Goal: Task Accomplishment & Management: Manage account settings

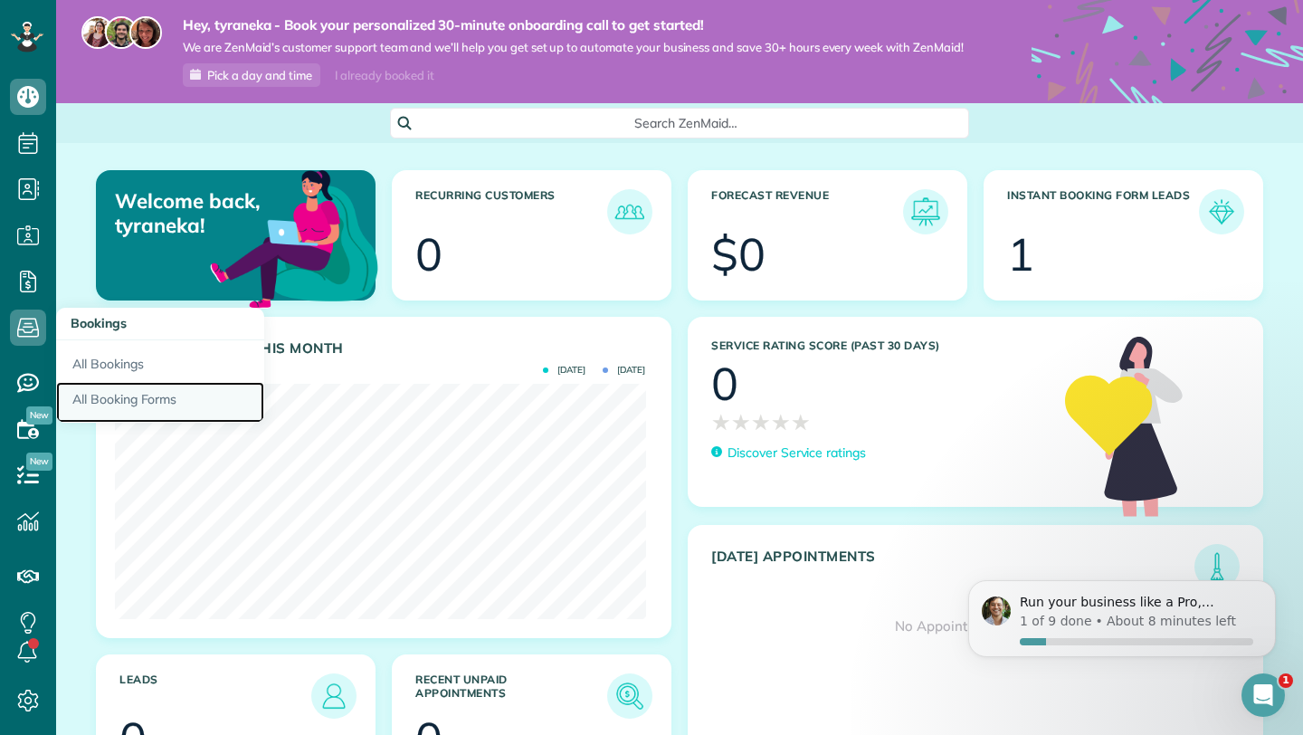
click at [138, 411] on link "All Booking Forms" at bounding box center [160, 403] width 208 height 42
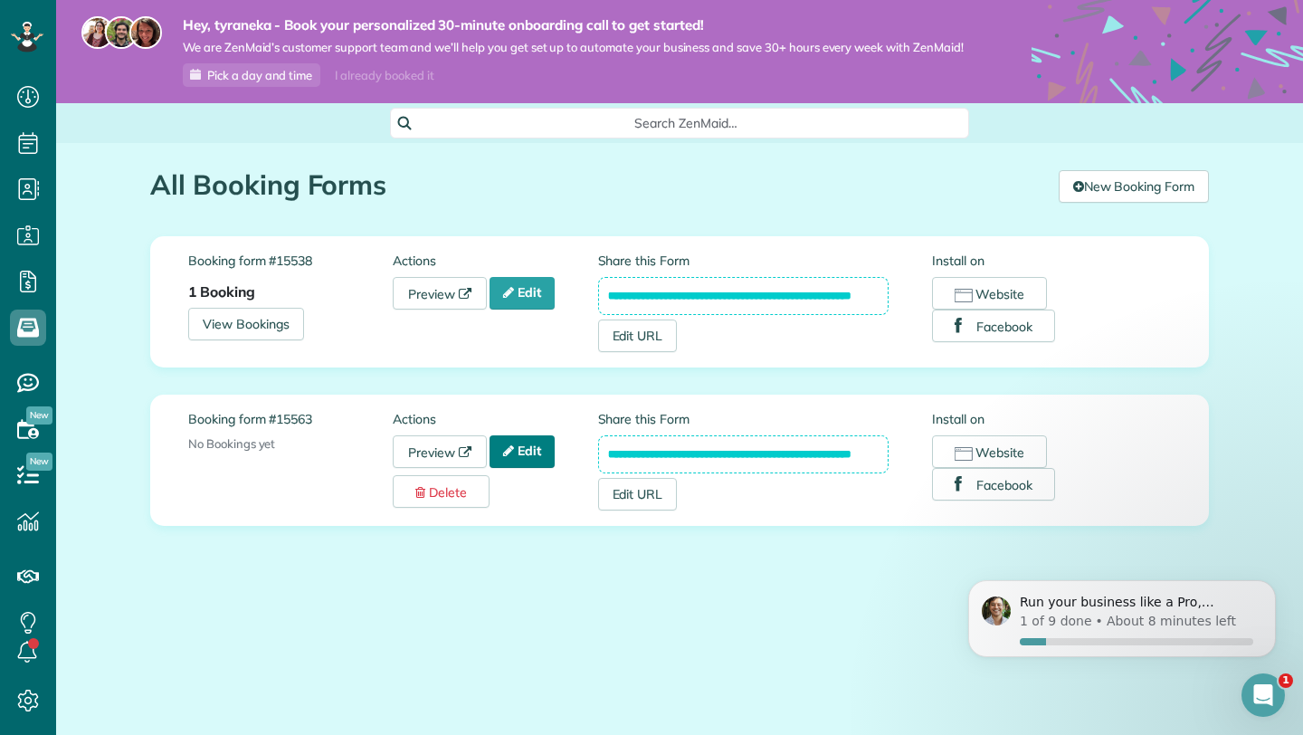
click at [555, 455] on link "Edit" at bounding box center [522, 451] width 65 height 33
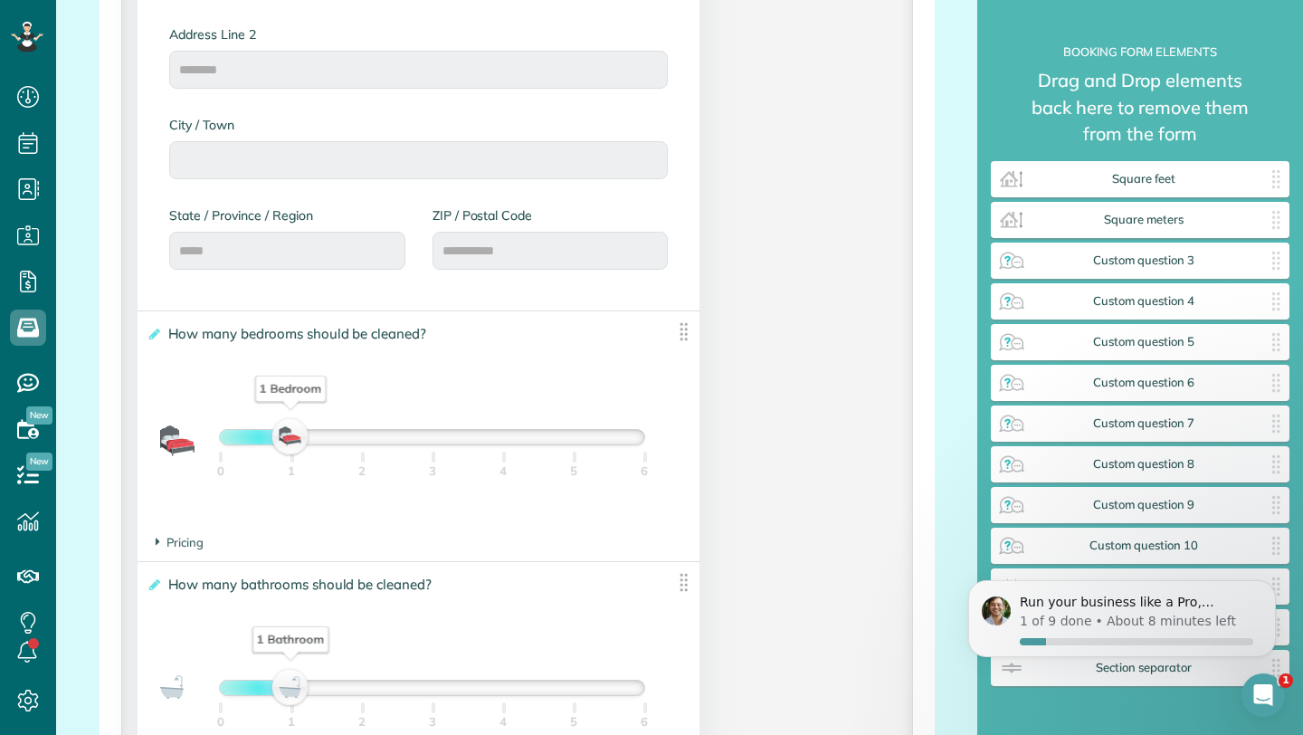
scroll to position [994, 0]
click at [1272, 582] on icon "Dismiss notification" at bounding box center [1271, 586] width 10 height 10
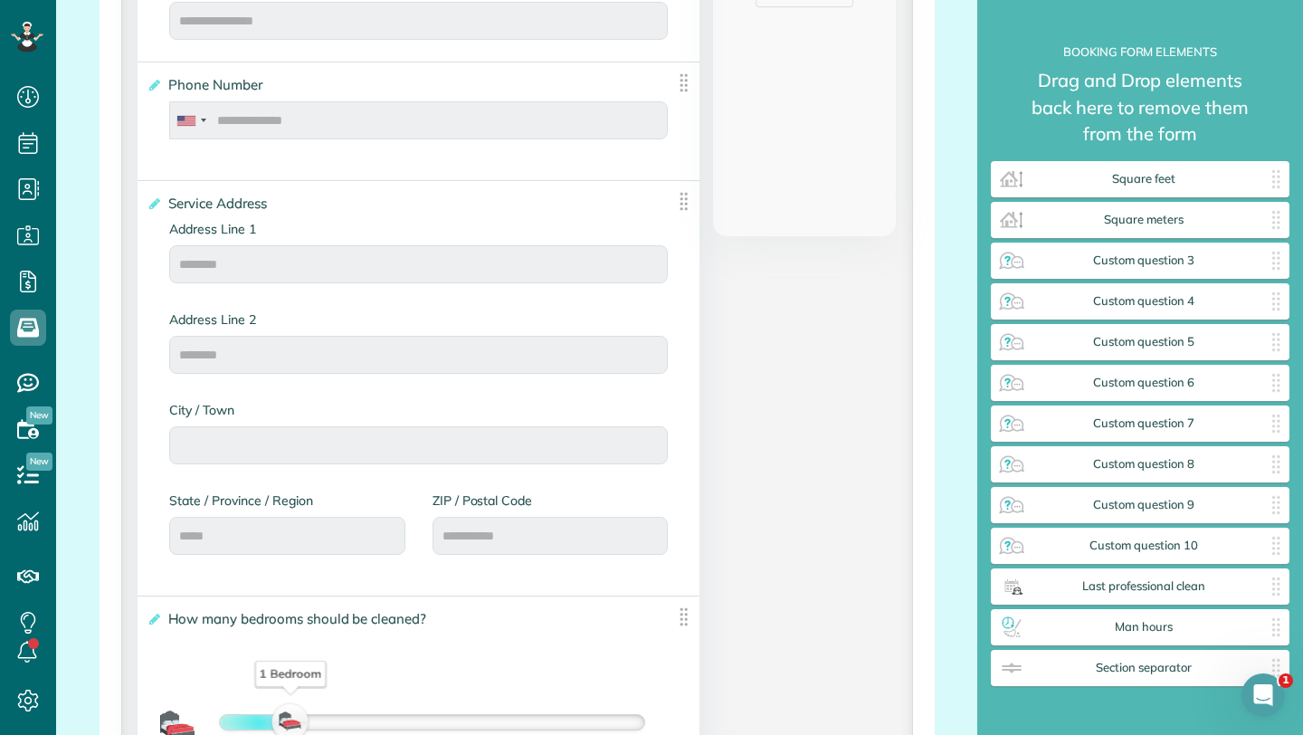
scroll to position [0, 0]
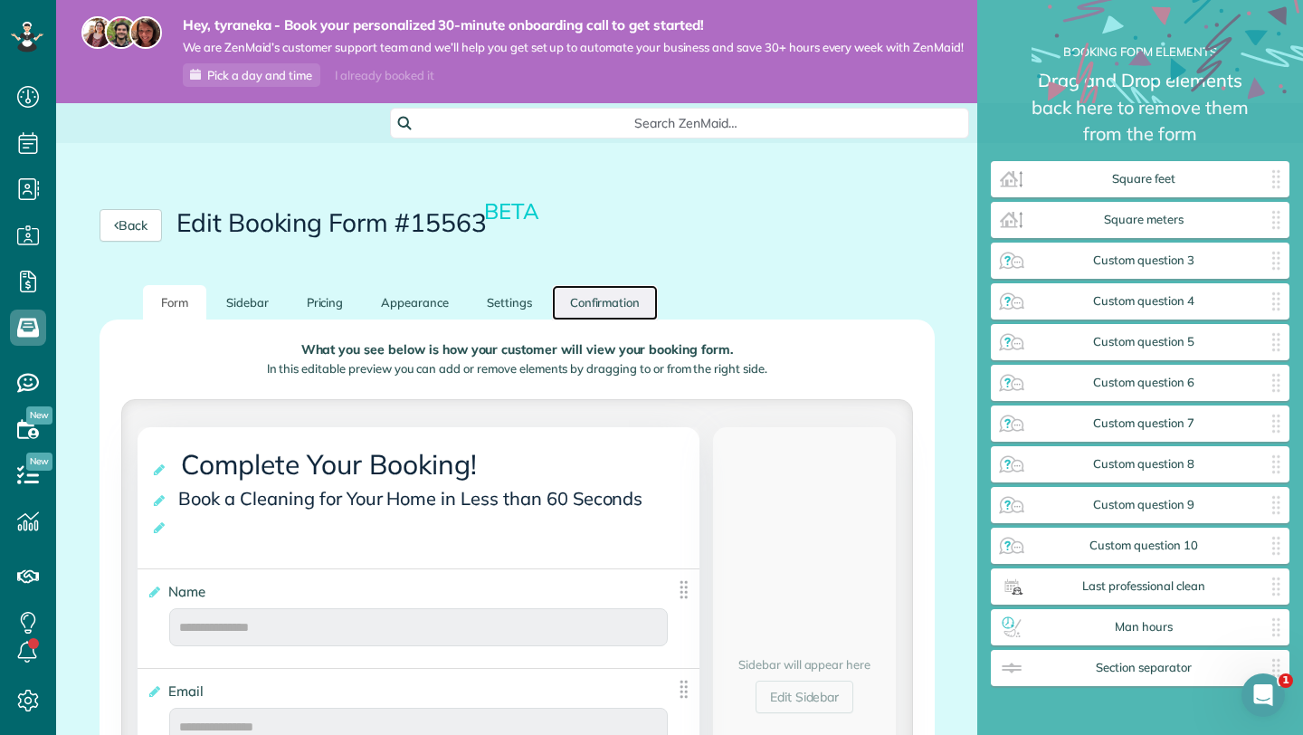
click at [568, 314] on link "Confirmation" at bounding box center [605, 302] width 107 height 35
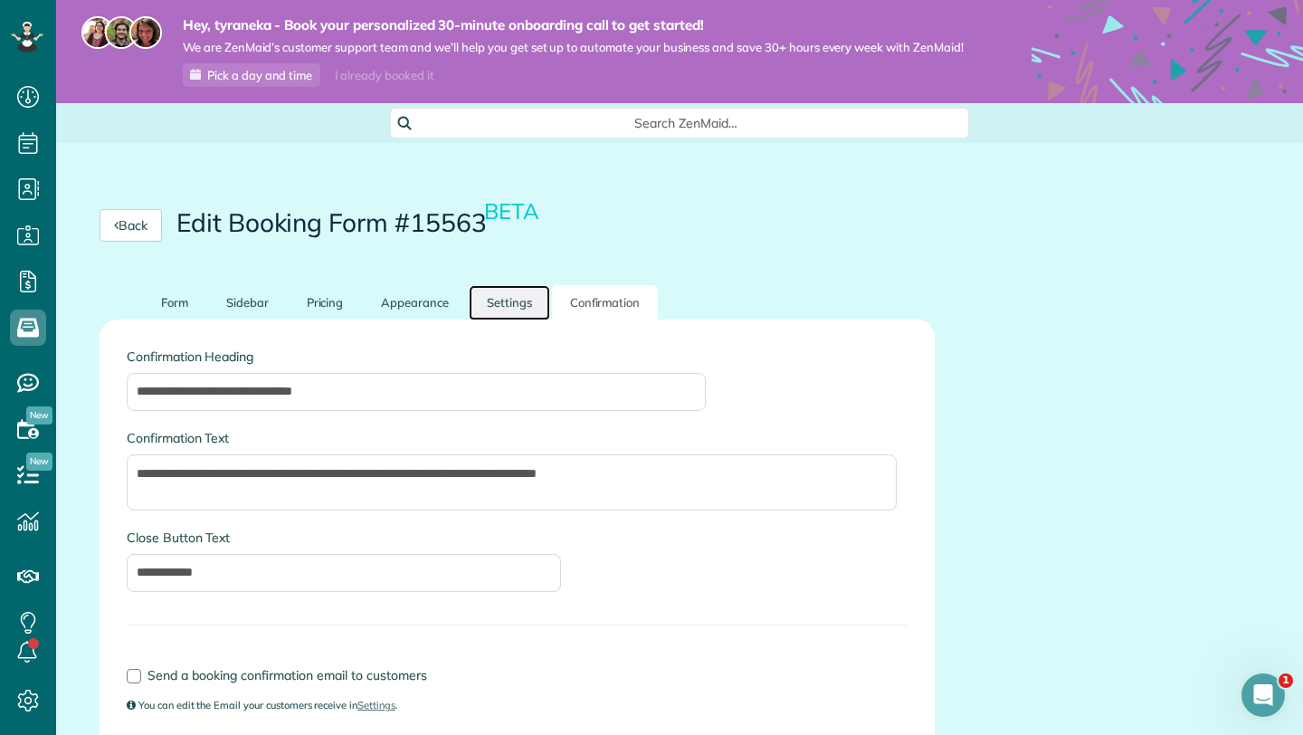
click at [504, 320] on link "Settings" at bounding box center [509, 302] width 81 height 35
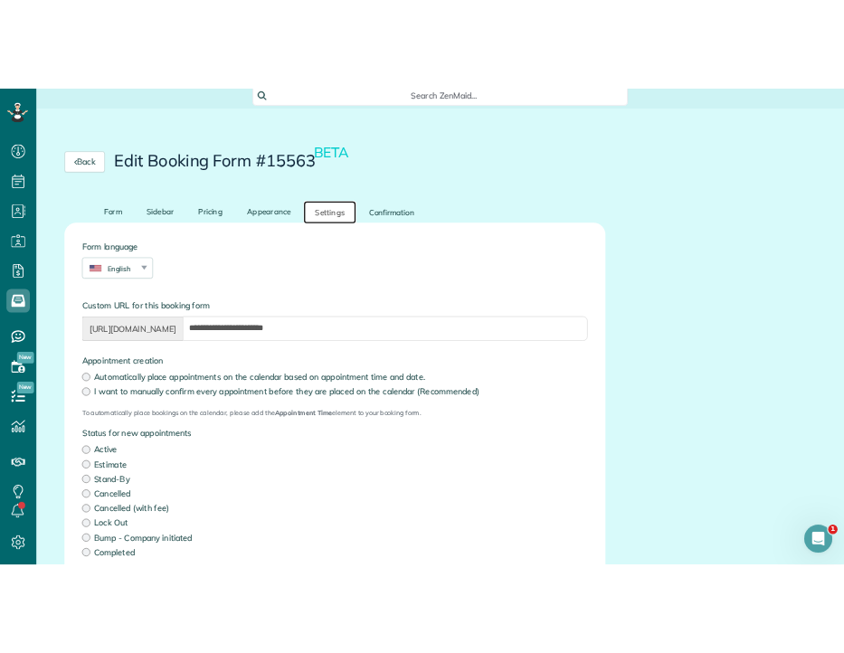
scroll to position [62, 0]
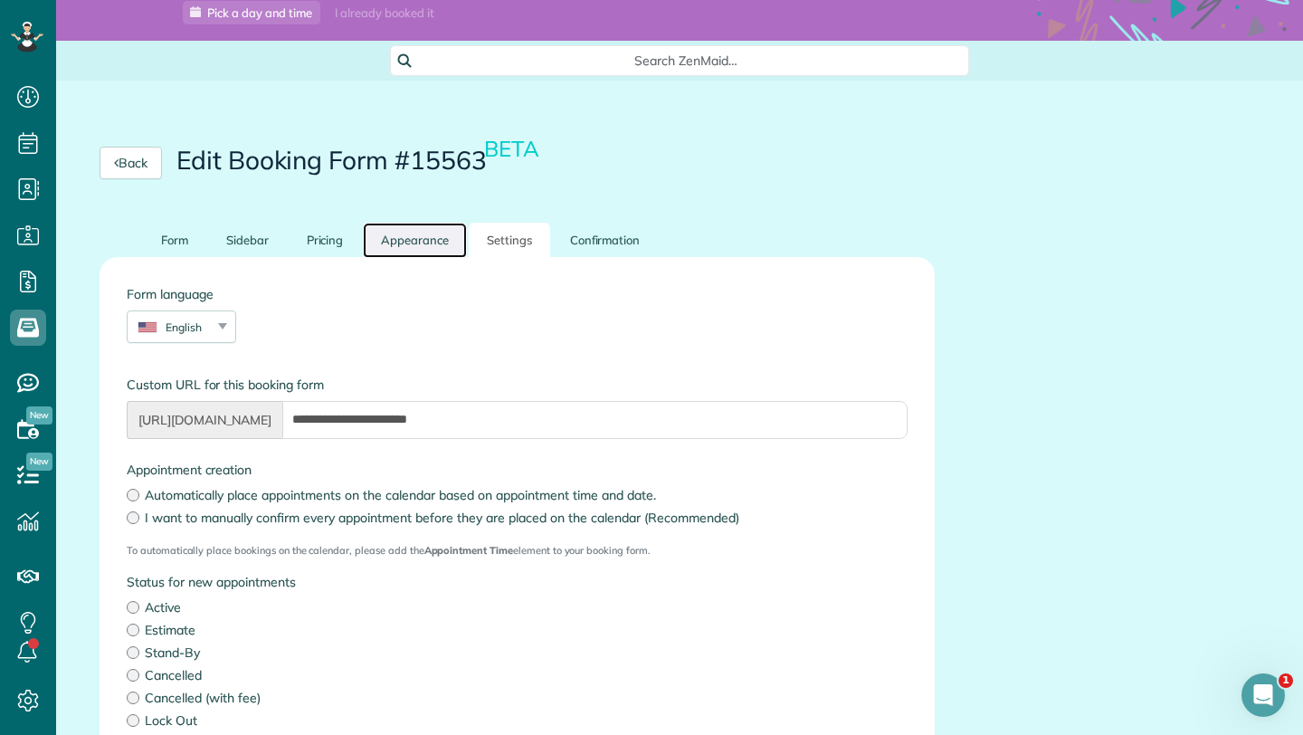
click at [420, 258] on link "Appearance" at bounding box center [415, 240] width 104 height 35
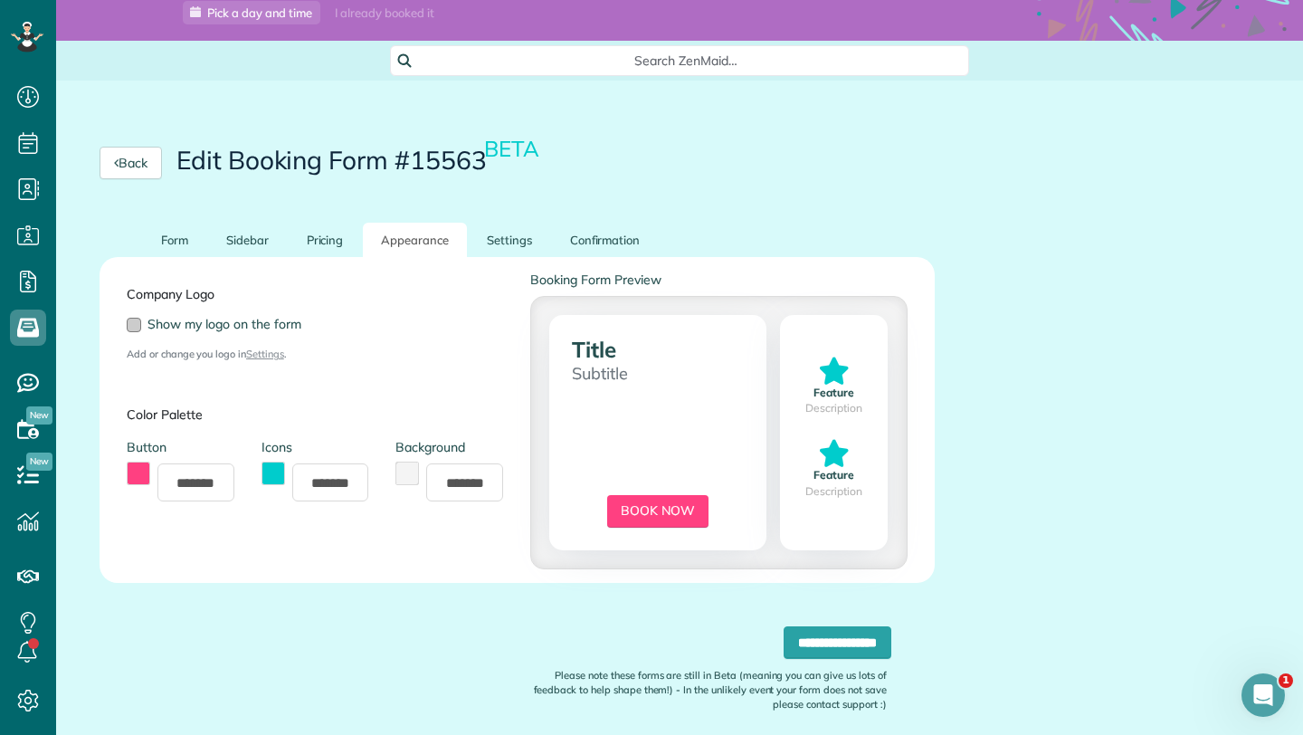
click at [134, 332] on div at bounding box center [134, 325] width 14 height 14
click at [329, 244] on link "Pricing" at bounding box center [325, 240] width 73 height 35
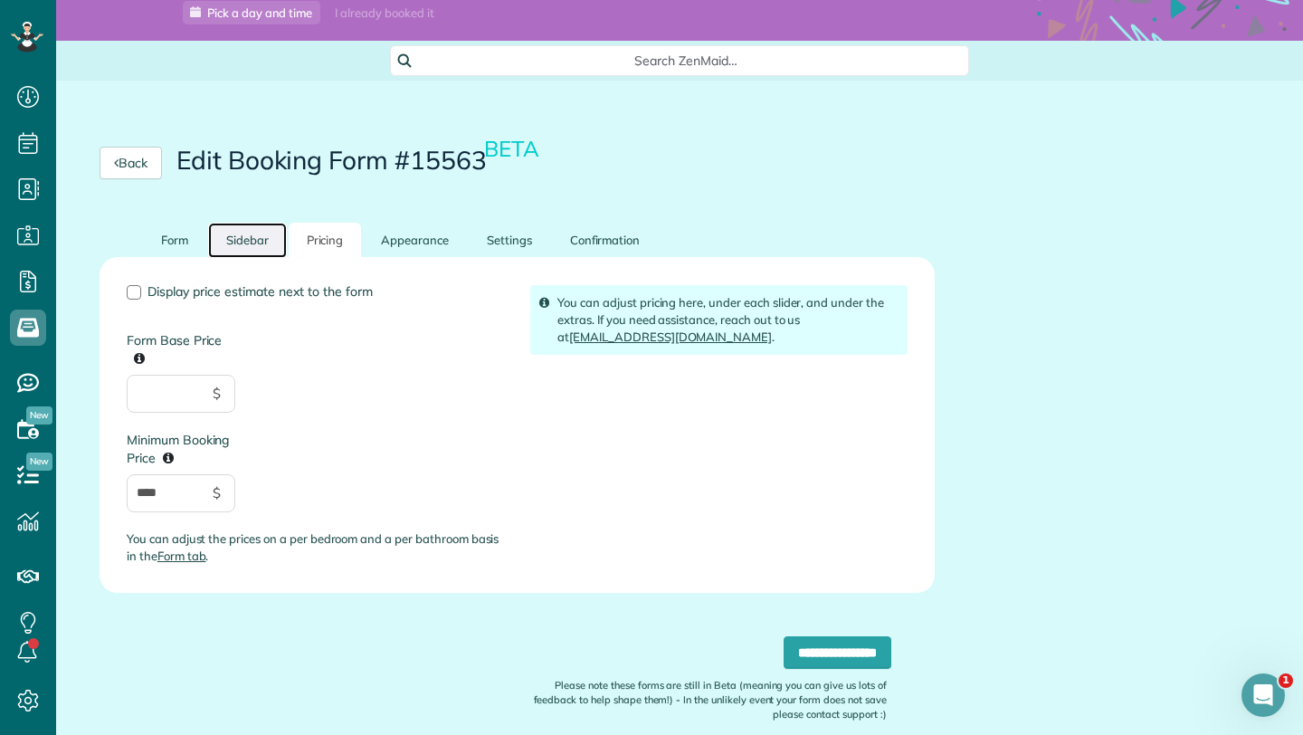
click at [259, 258] on link "Sidebar" at bounding box center [247, 240] width 79 height 35
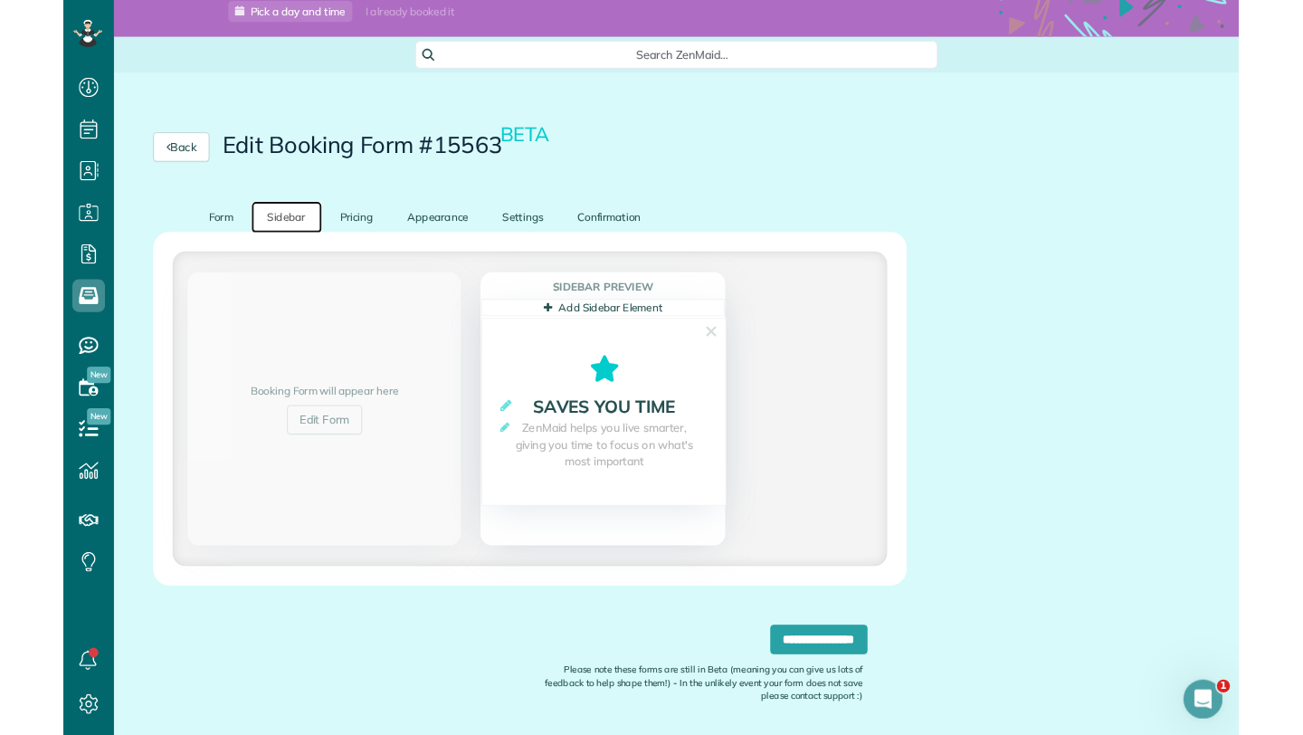
scroll to position [735, 56]
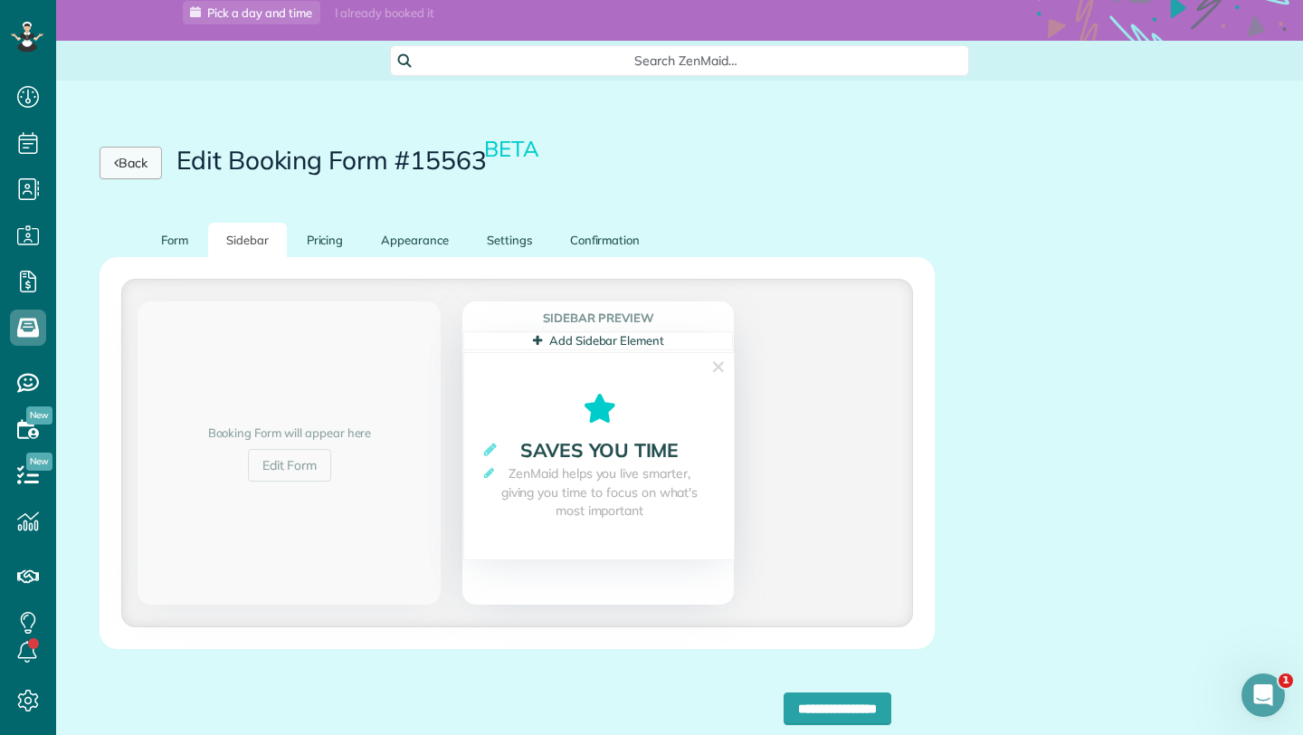
click at [139, 170] on link "Back" at bounding box center [131, 163] width 62 height 33
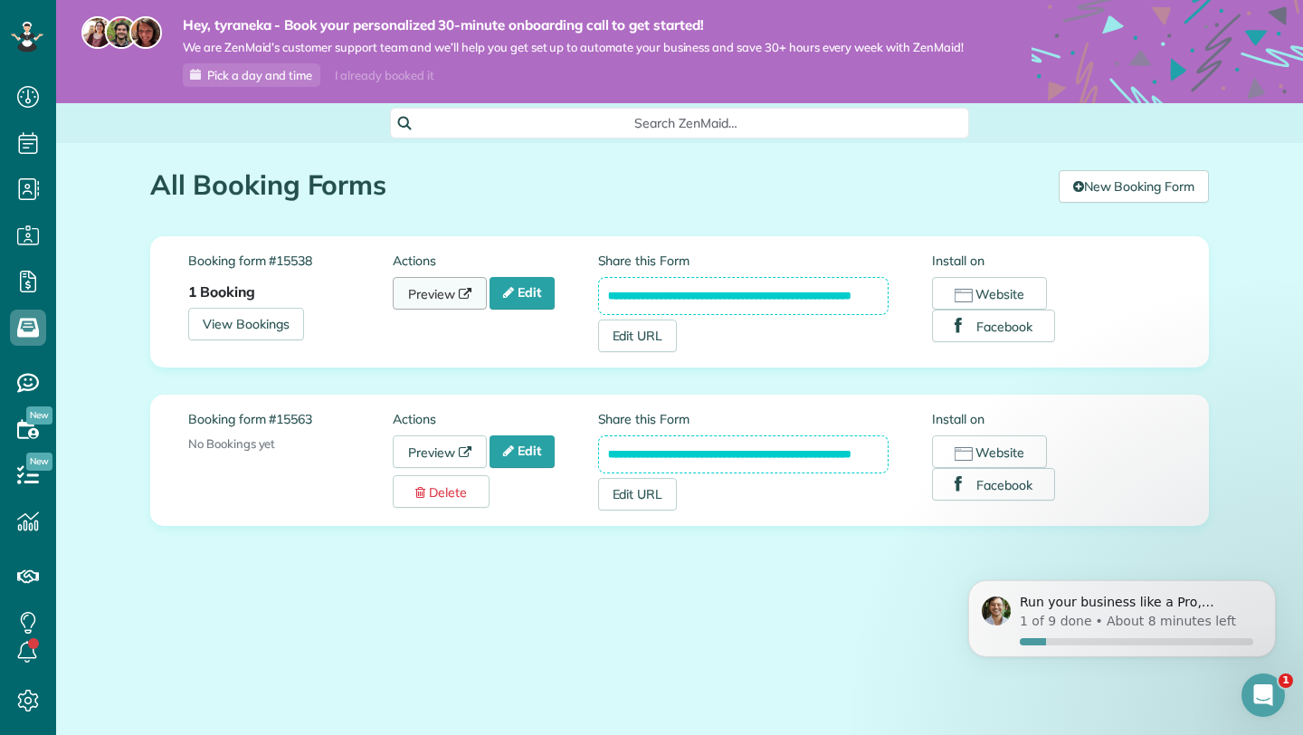
click at [463, 295] on icon at bounding box center [465, 294] width 13 height 13
click at [533, 450] on link "Edit" at bounding box center [522, 451] width 65 height 33
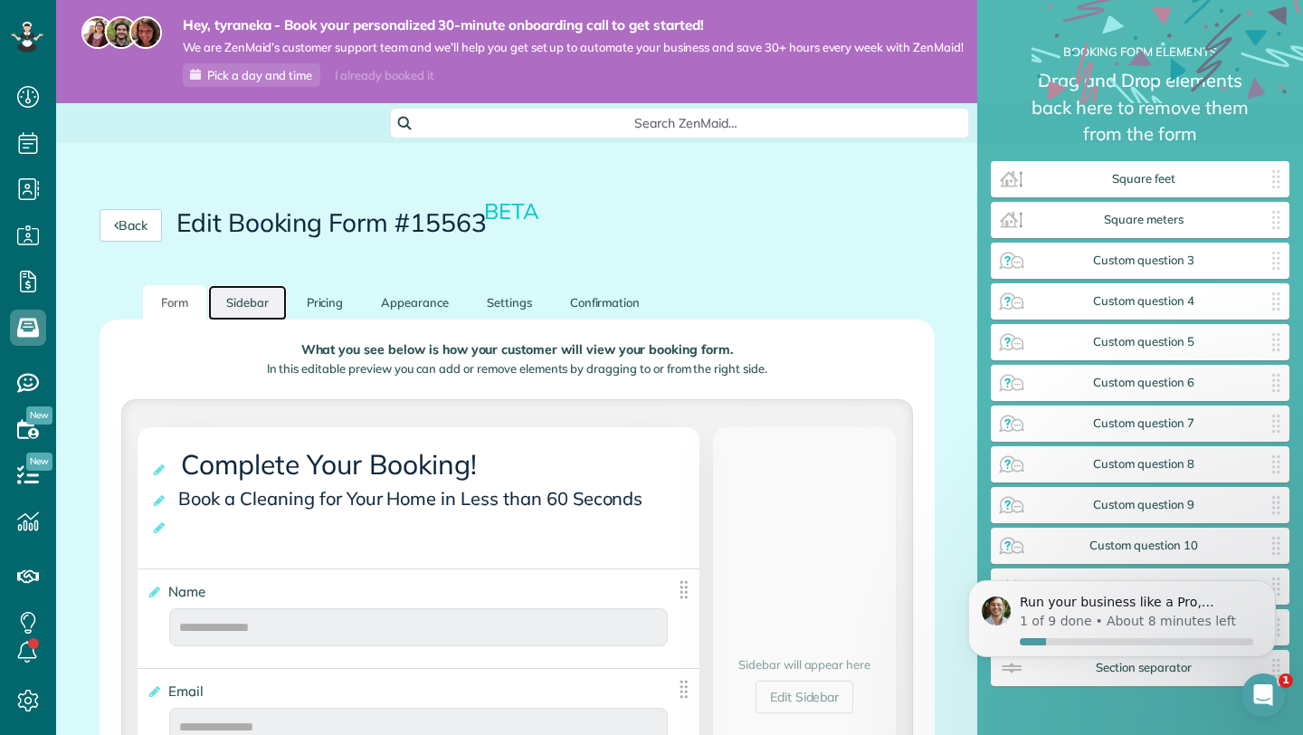
click at [246, 310] on link "Sidebar" at bounding box center [247, 302] width 79 height 35
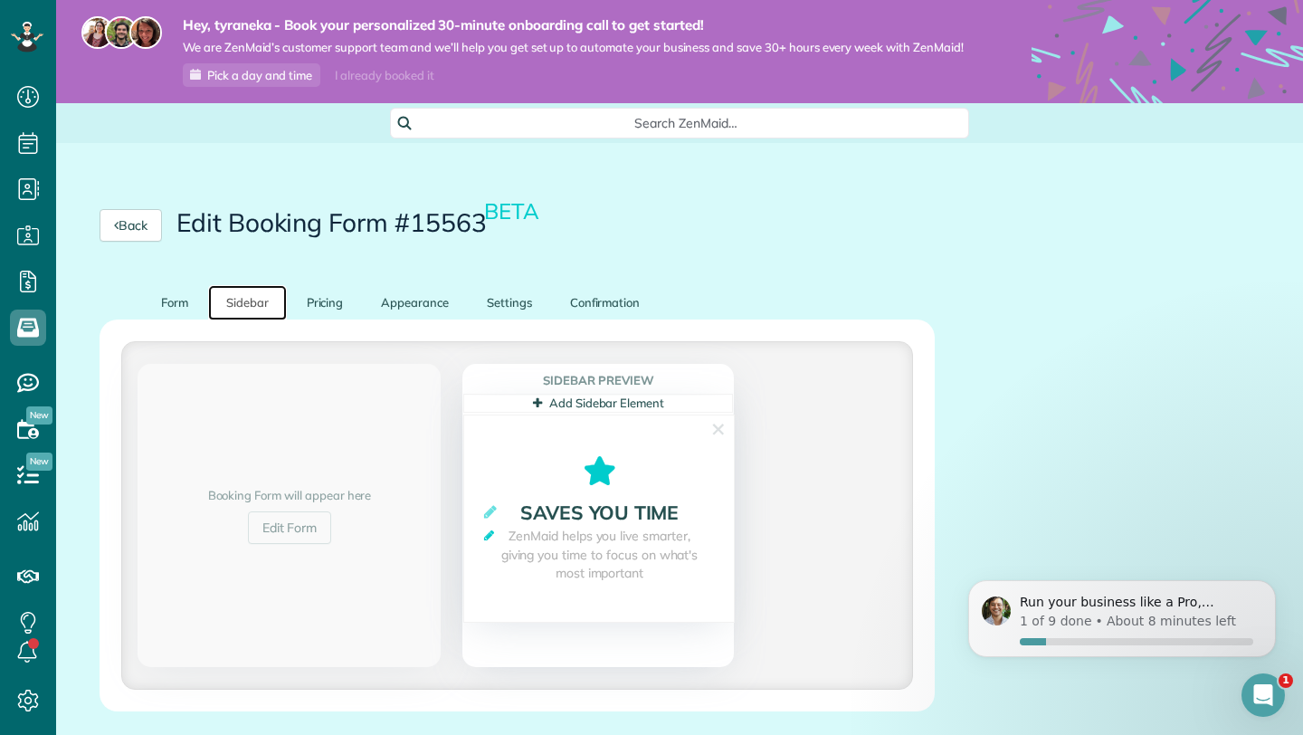
click at [484, 541] on icon at bounding box center [489, 535] width 10 height 12
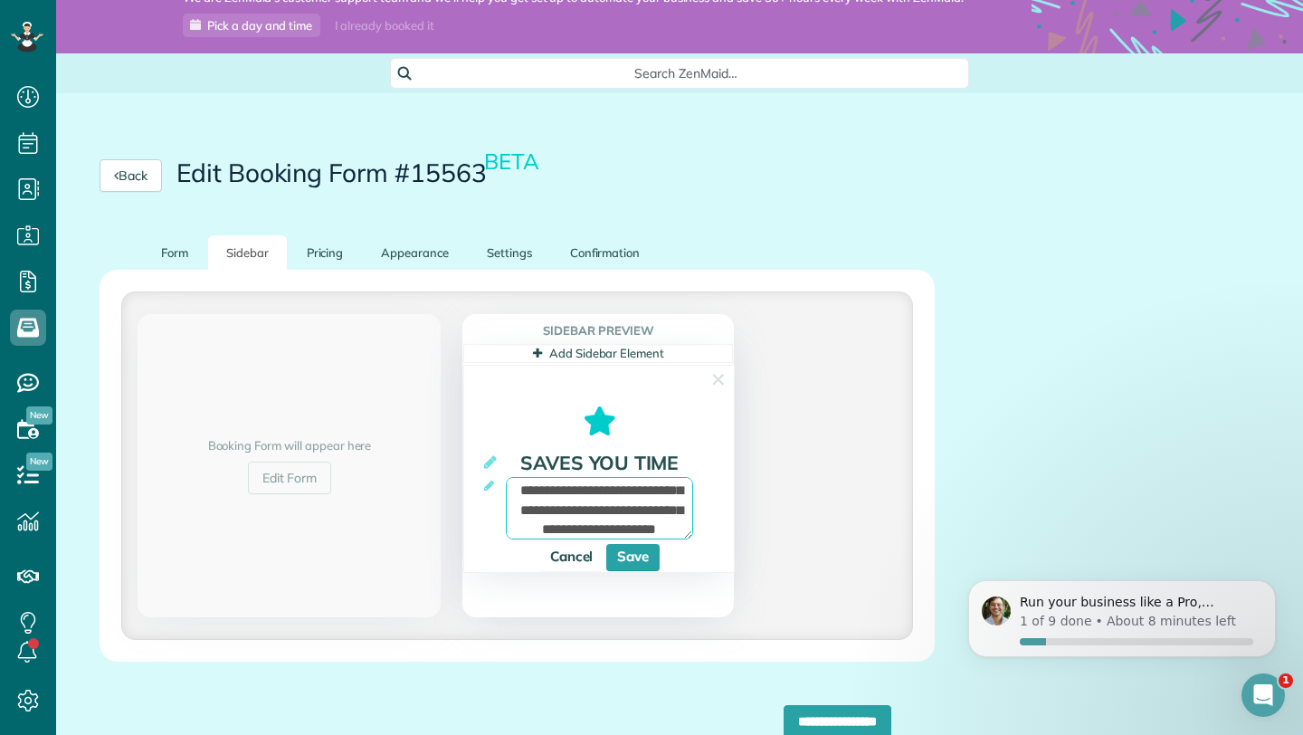
scroll to position [22, 0]
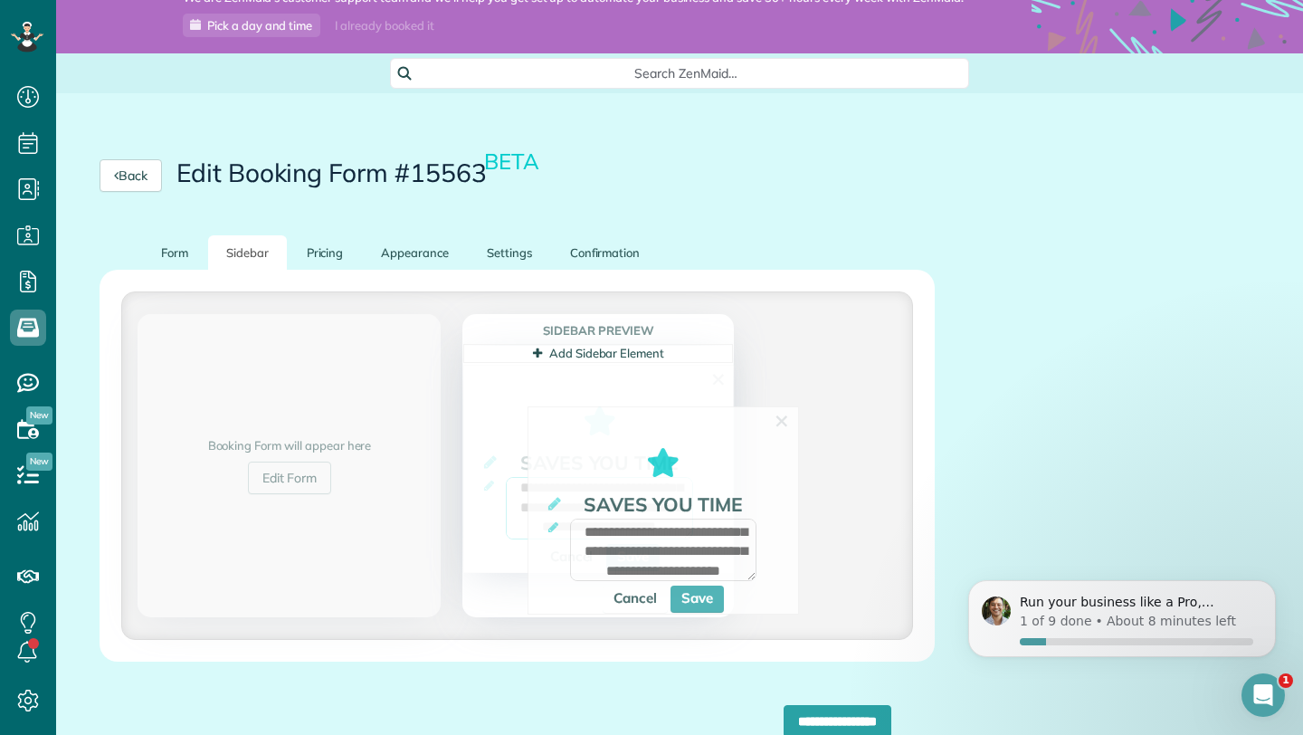
drag, startPoint x: 516, startPoint y: 507, endPoint x: 669, endPoint y: 585, distance: 171.6
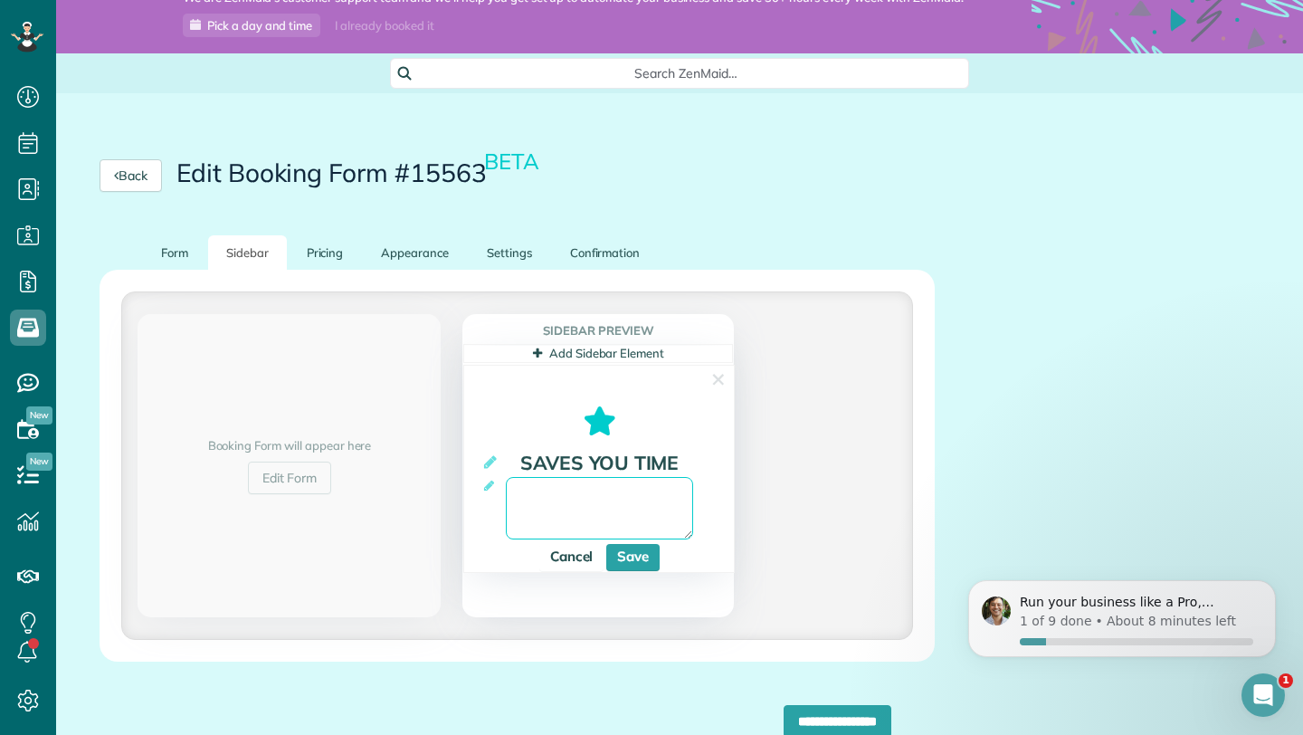
scroll to position [0, 0]
paste textarea "**********"
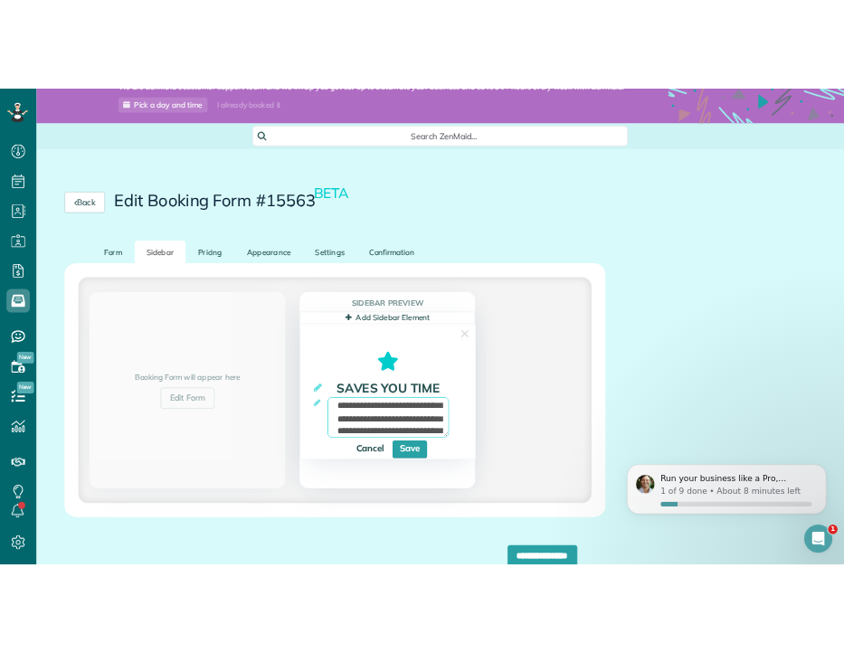
scroll to position [174, 0]
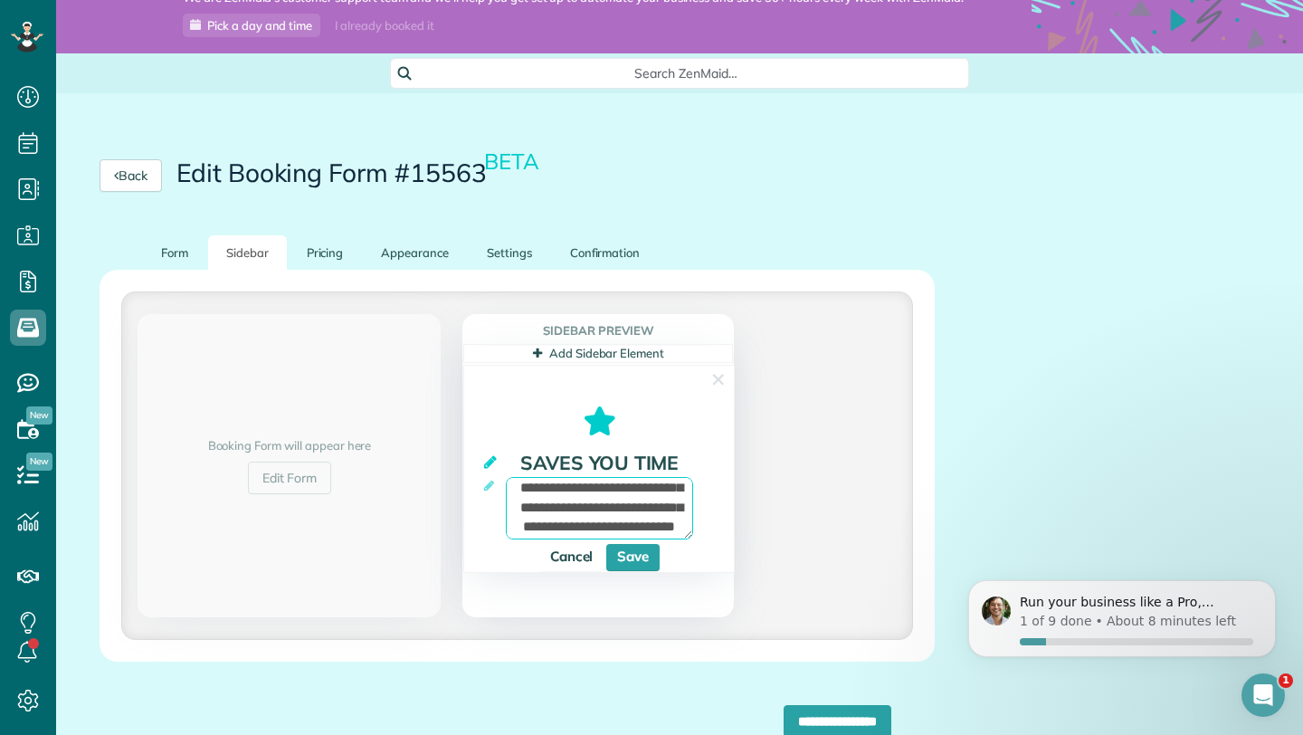
click at [484, 470] on icon at bounding box center [490, 461] width 13 height 15
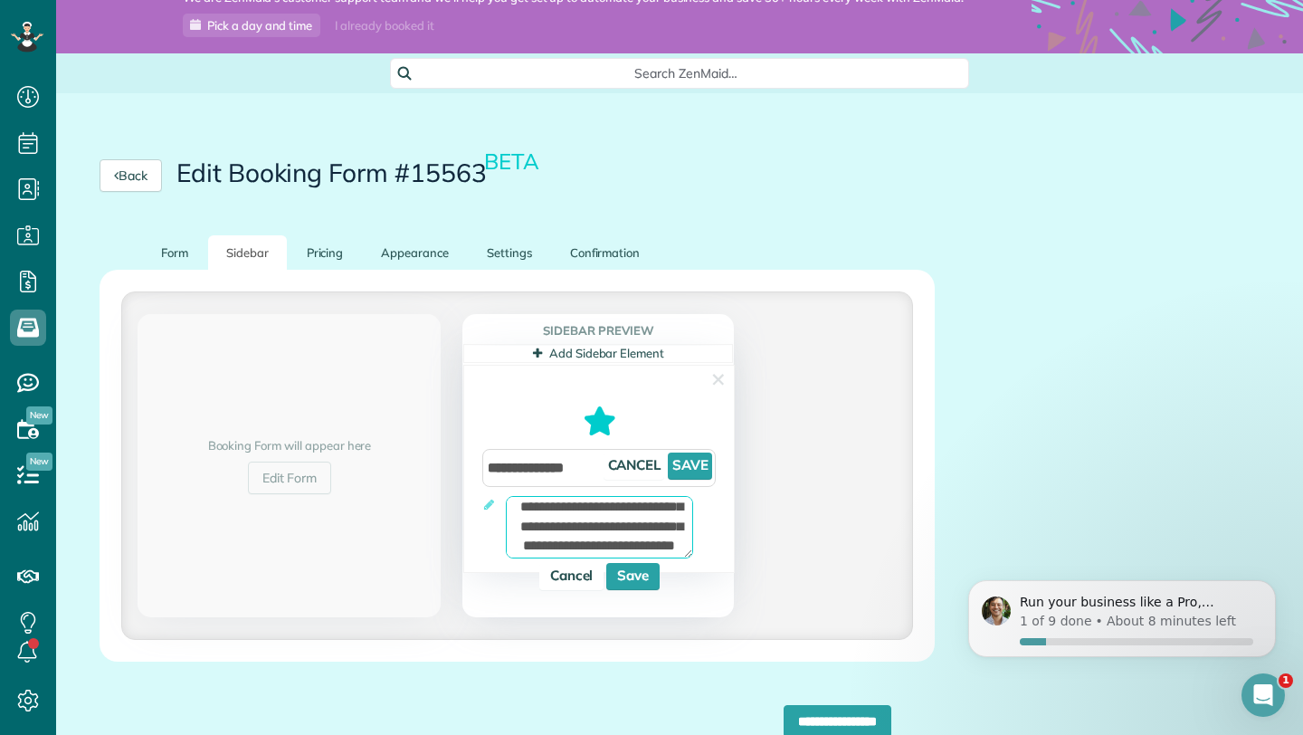
type textarea "**********"
click at [578, 487] on input "**********" at bounding box center [599, 468] width 234 height 38
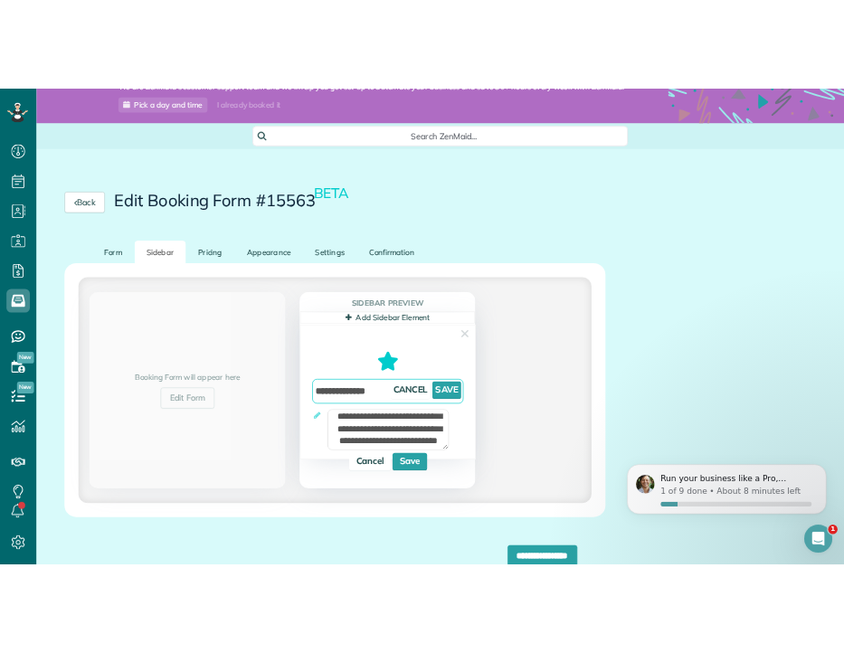
scroll to position [653, 56]
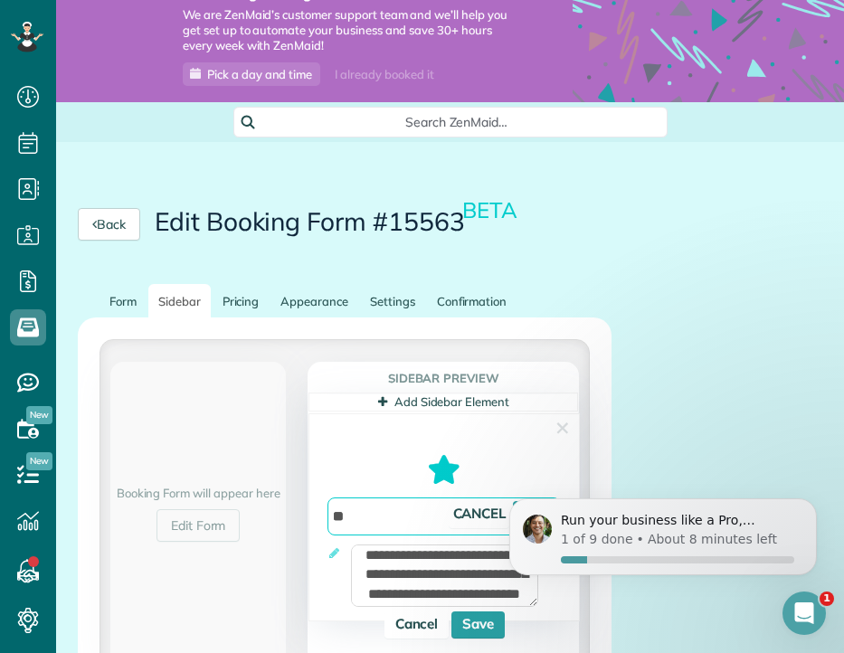
type input "*"
paste input "**********"
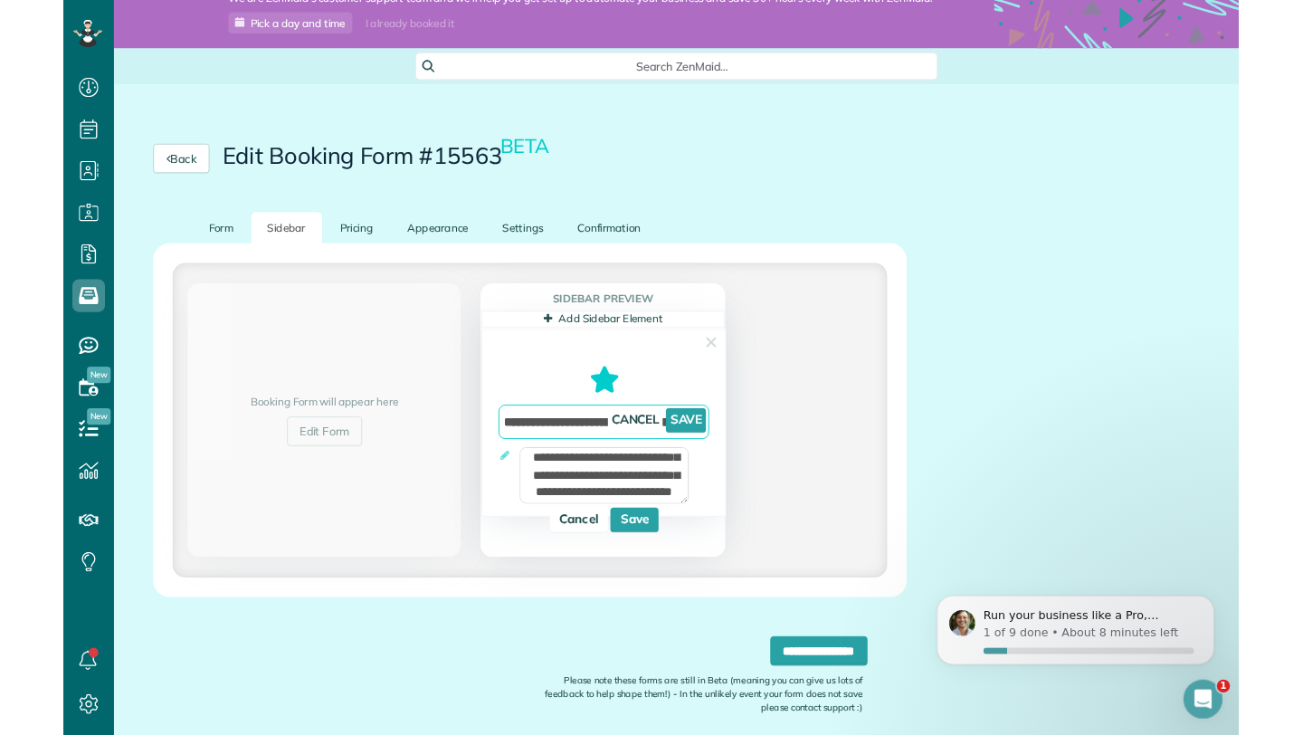
scroll to position [735, 56]
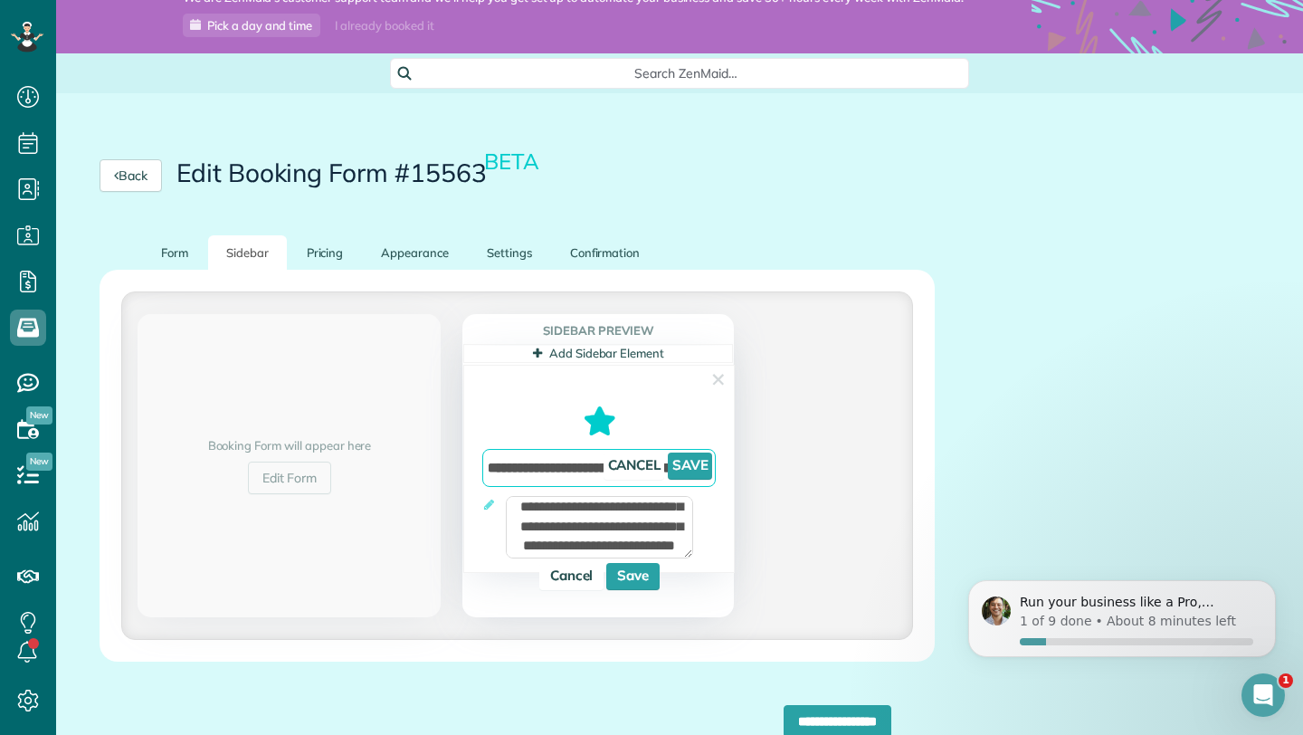
type input "**********"
click at [686, 469] on link "Save" at bounding box center [690, 466] width 44 height 27
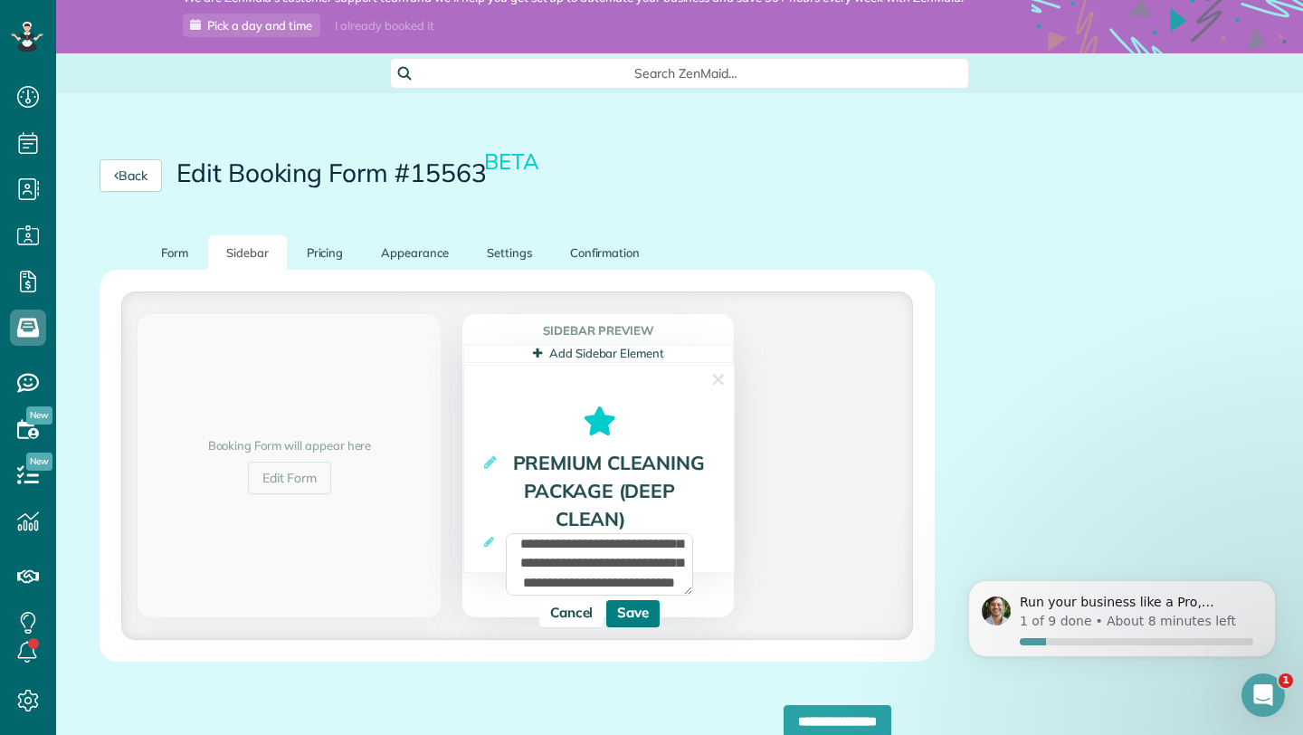
click at [644, 627] on link "Save" at bounding box center [632, 613] width 53 height 27
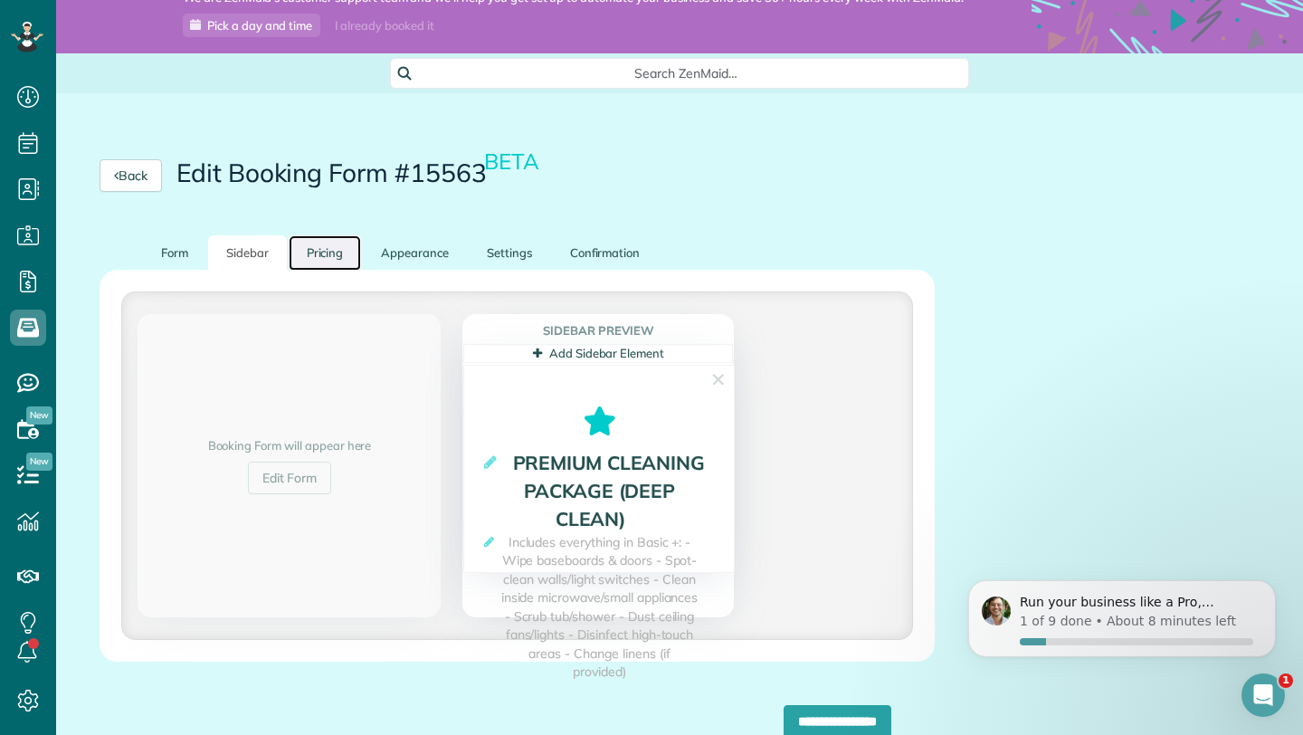
click at [342, 261] on link "Pricing" at bounding box center [325, 252] width 73 height 35
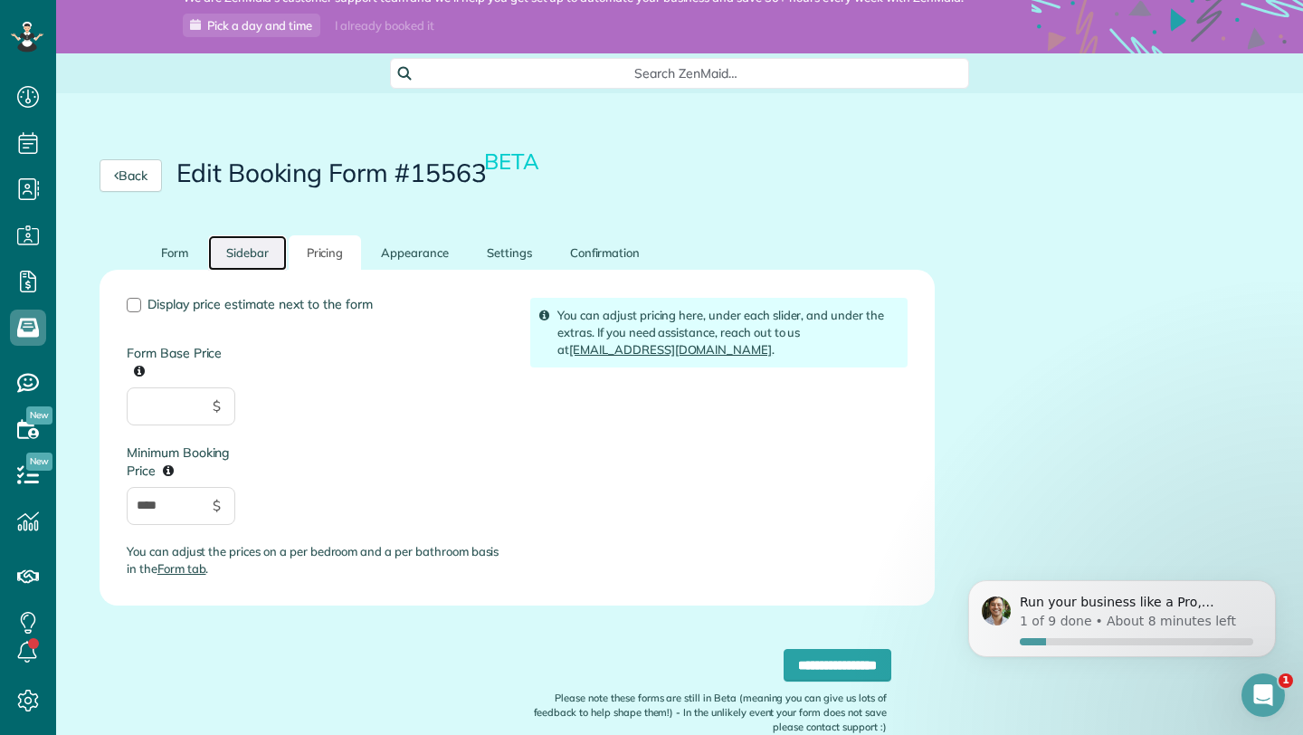
click at [260, 264] on link "Sidebar" at bounding box center [247, 252] width 79 height 35
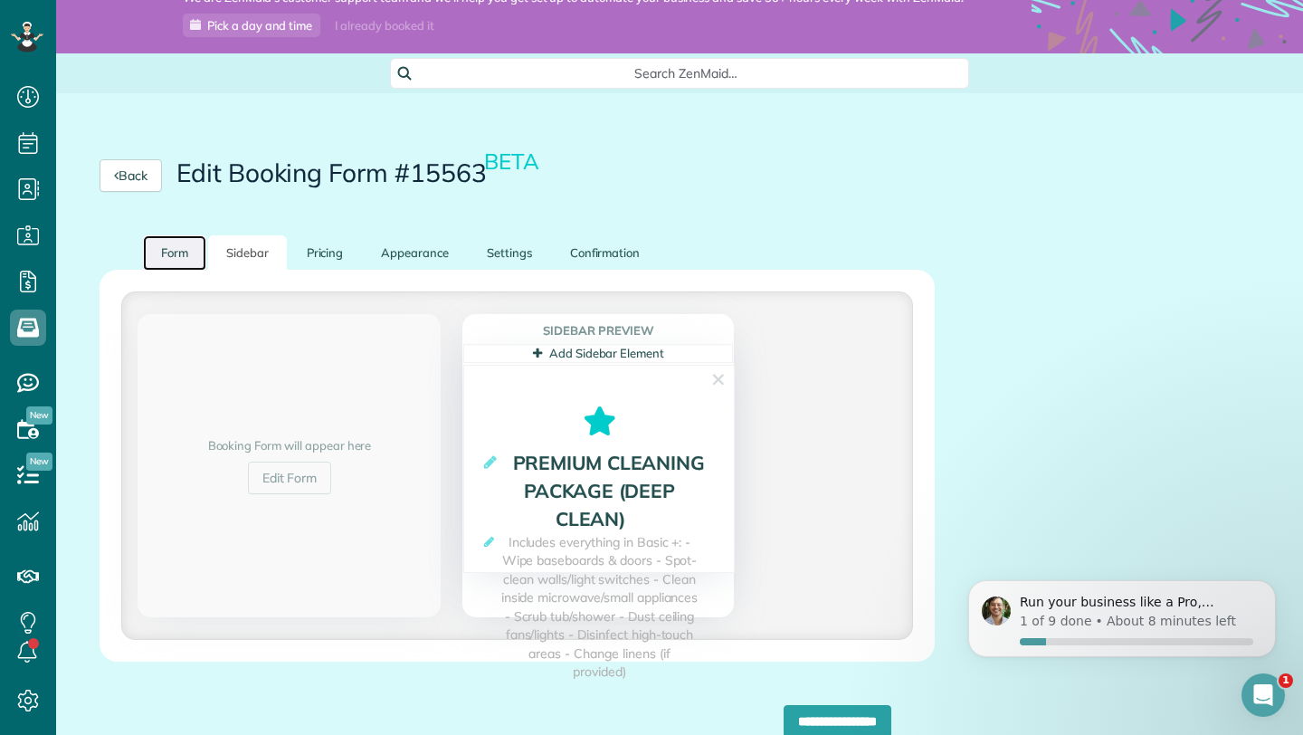
click at [190, 271] on link "Form" at bounding box center [174, 252] width 63 height 35
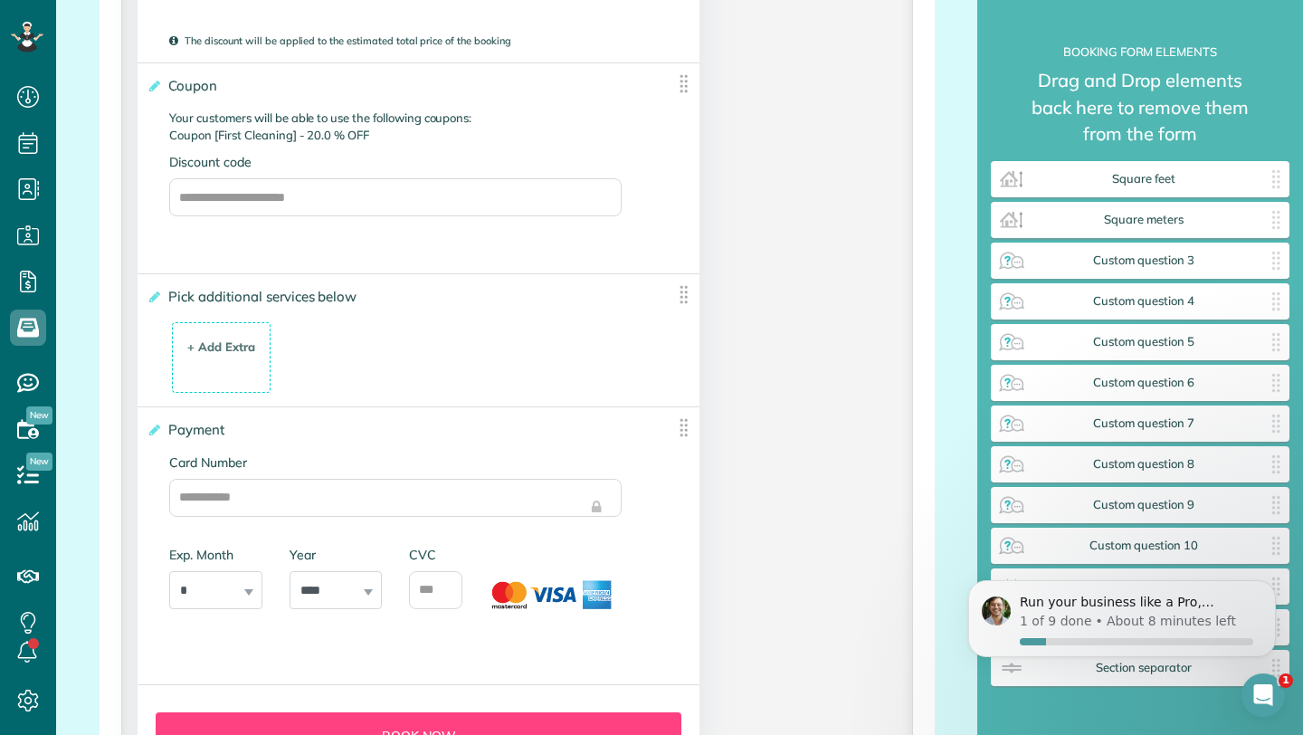
scroll to position [3451, 0]
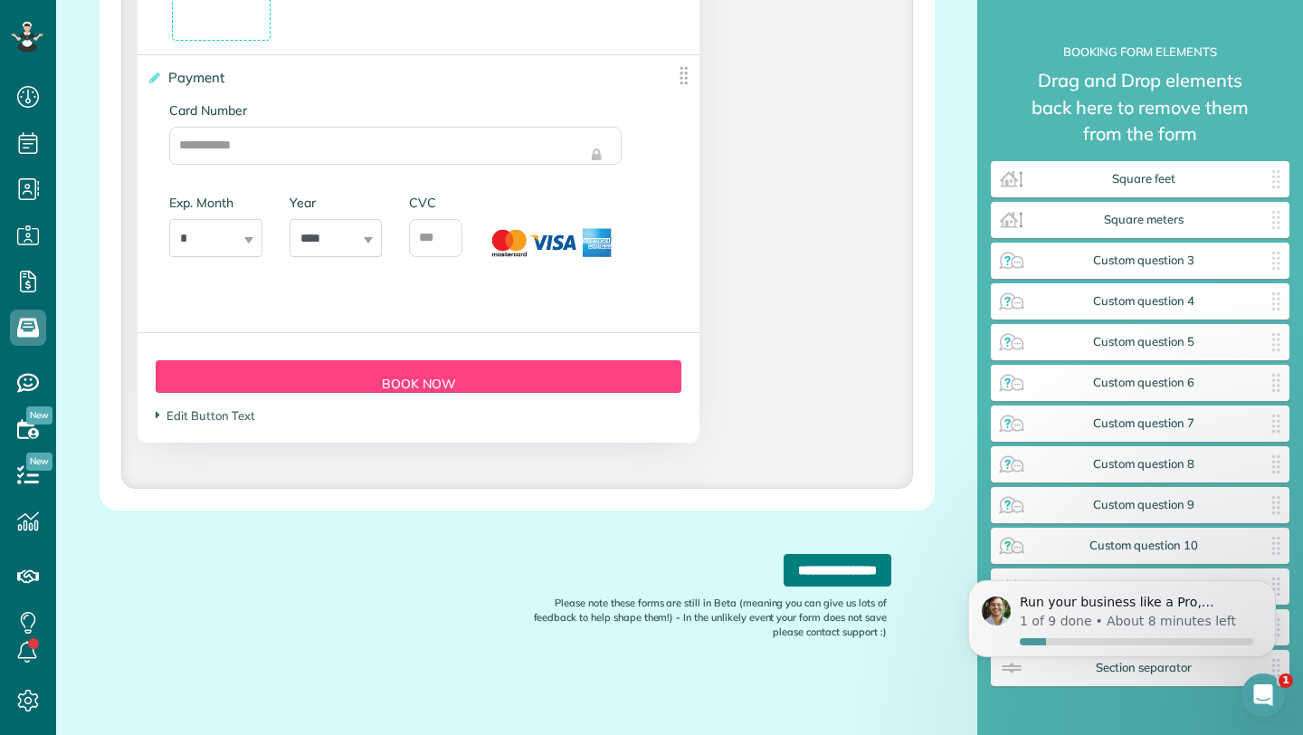
click at [831, 568] on input "**********" at bounding box center [838, 570] width 108 height 33
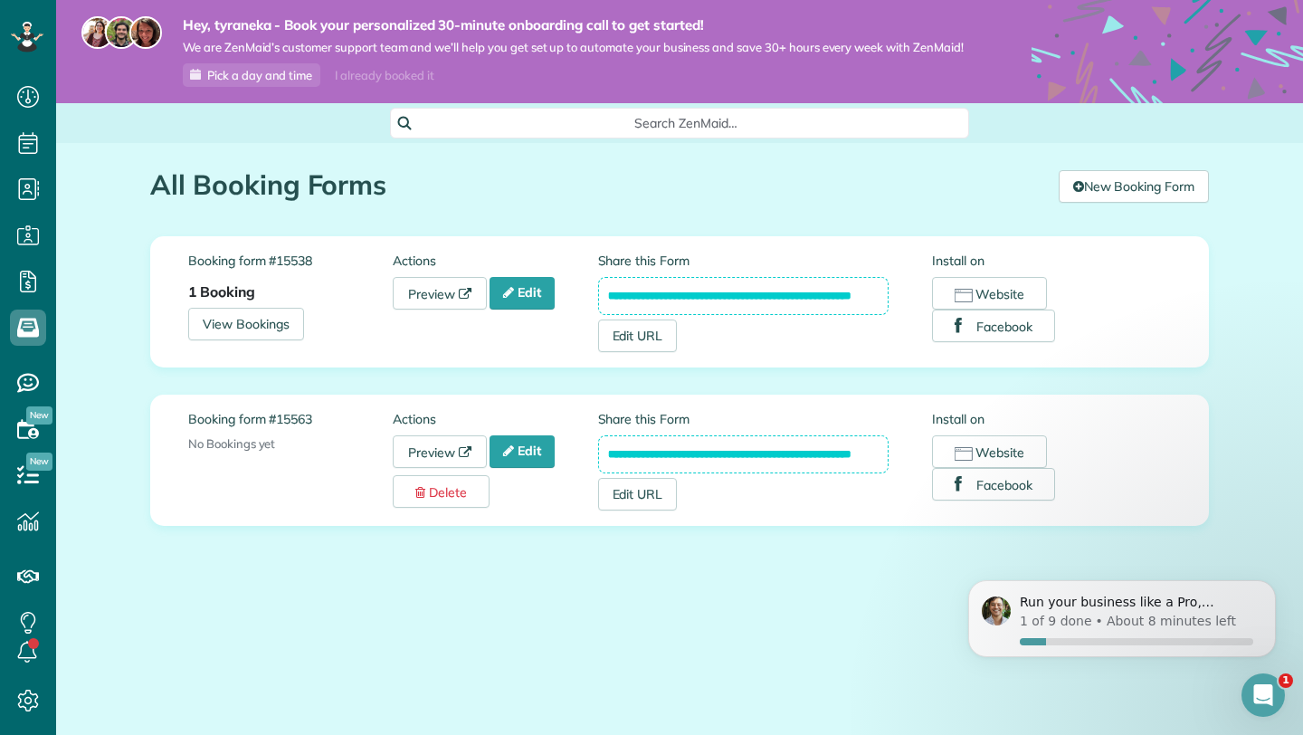
drag, startPoint x: 0, startPoint y: 0, endPoint x: 795, endPoint y: 568, distance: 976.5
click at [811, 568] on div "**********" at bounding box center [680, 402] width 1086 height 519
